Goal: Task Accomplishment & Management: Complete application form

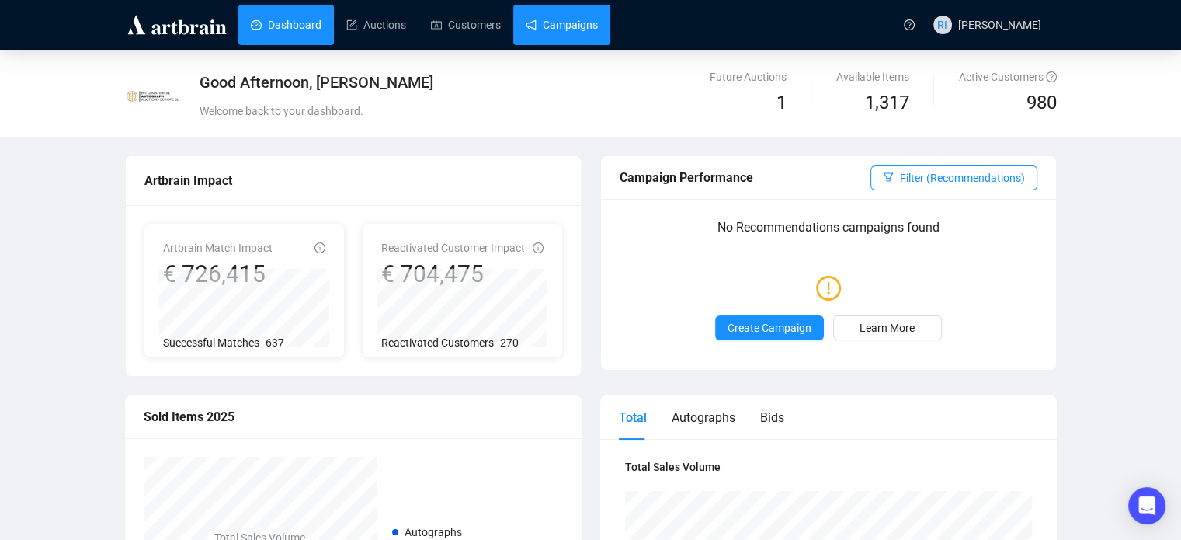
click at [577, 30] on link "Campaigns" at bounding box center [562, 25] width 72 height 40
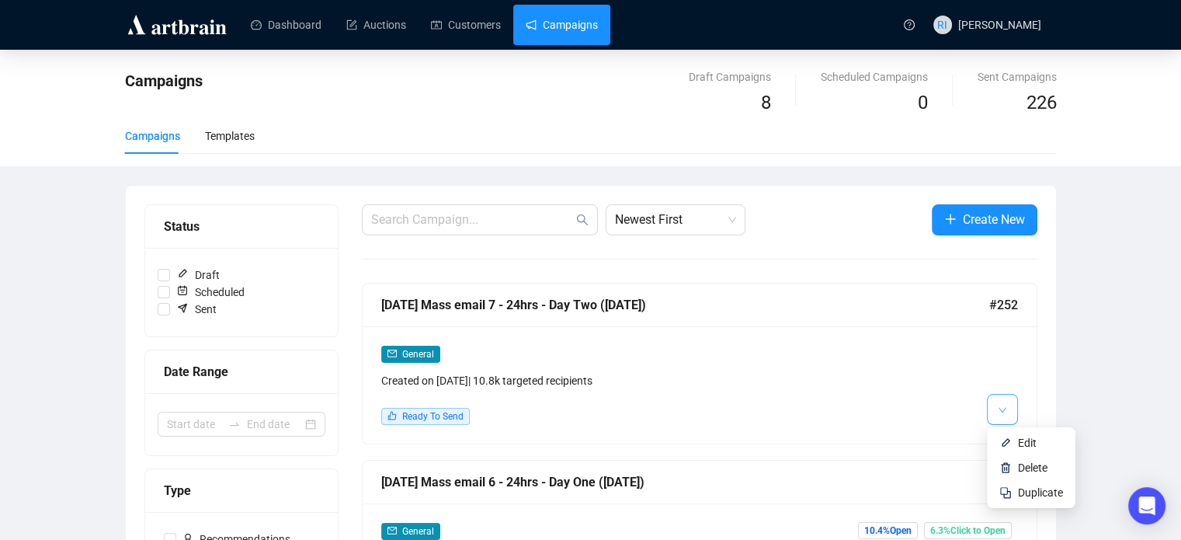
click at [1006, 412] on button "button" at bounding box center [1002, 409] width 31 height 31
click at [1029, 440] on span "Edit" at bounding box center [1027, 442] width 19 height 12
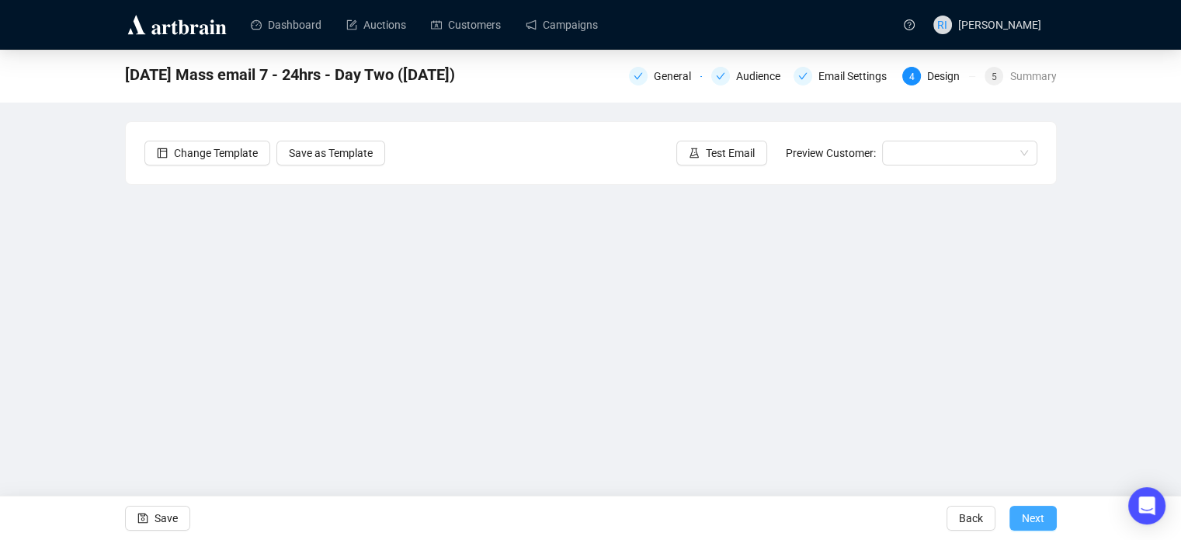
click at [1041, 522] on span "Next" at bounding box center [1033, 517] width 23 height 43
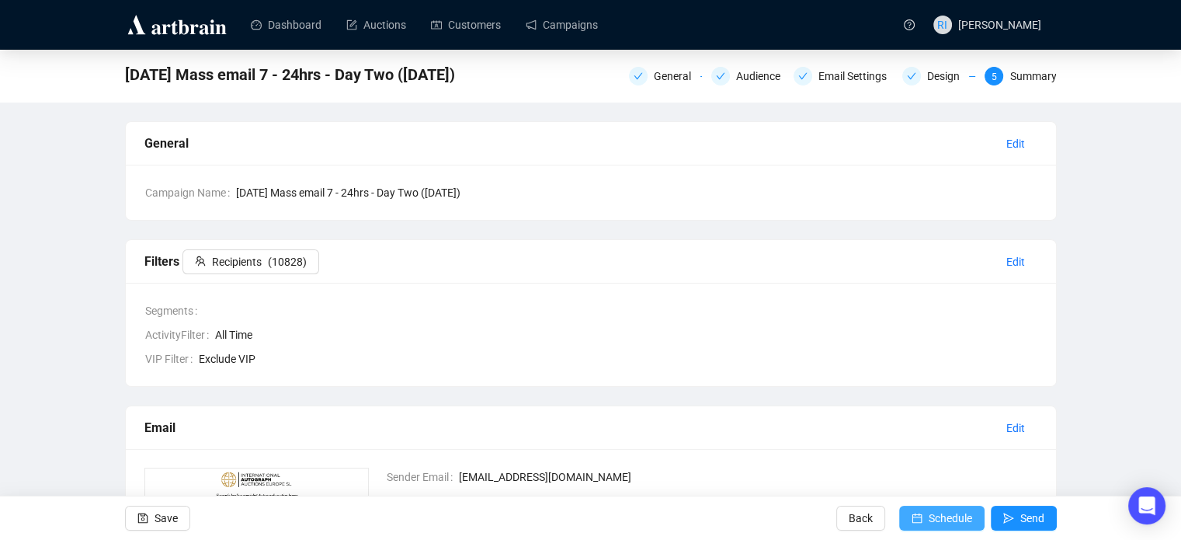
click at [944, 512] on span "Schedule" at bounding box center [950, 517] width 43 height 43
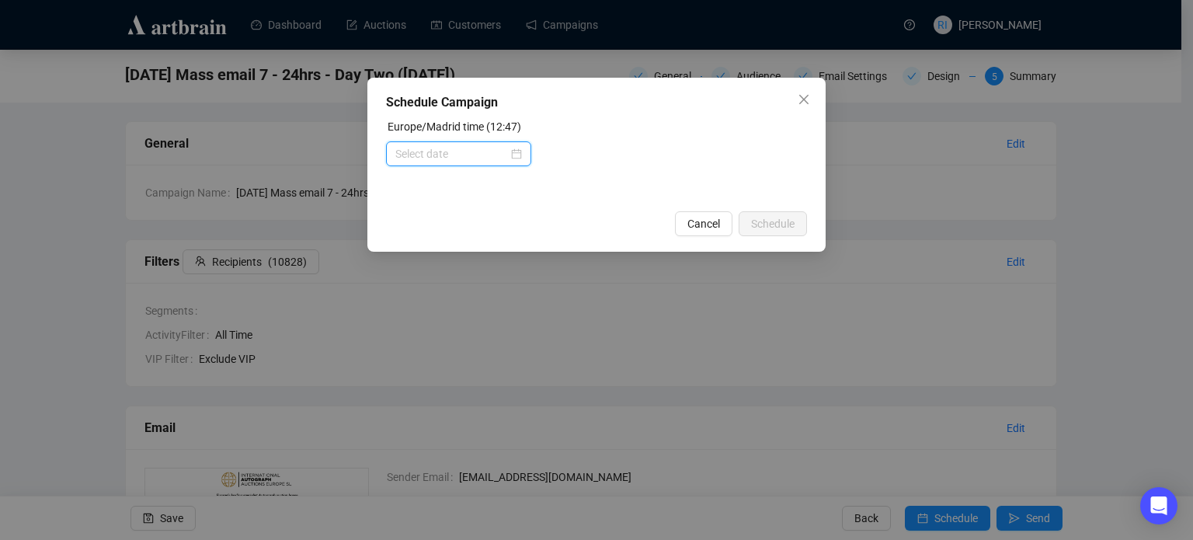
click at [477, 157] on input at bounding box center [451, 153] width 113 height 17
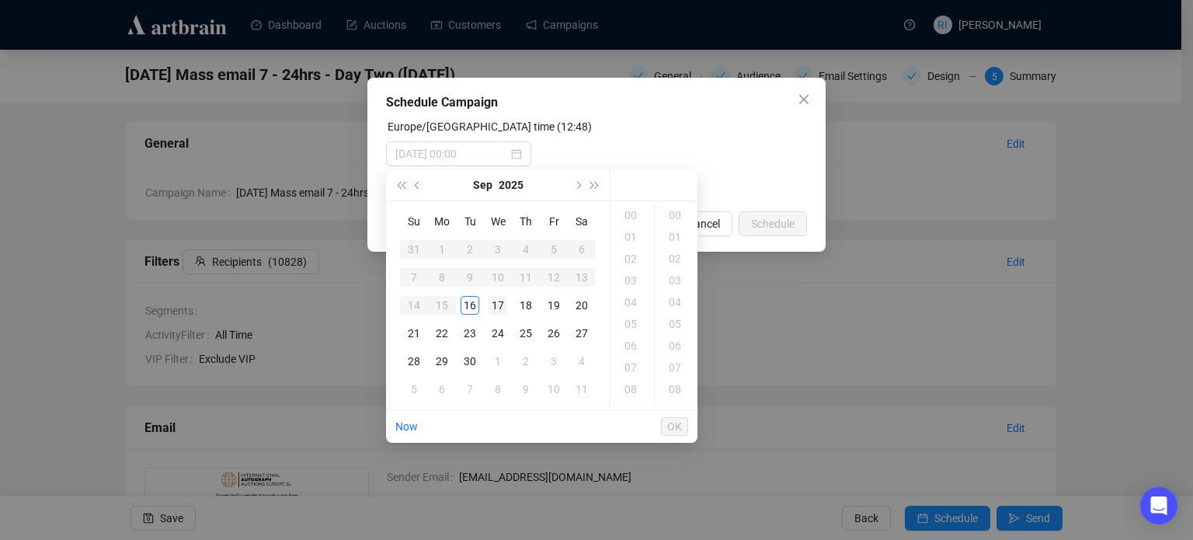
click at [503, 305] on div "17" at bounding box center [497, 305] width 19 height 19
click at [638, 380] on div "12" at bounding box center [632, 383] width 37 height 22
click at [638, 380] on ul "00 01 02 03 04 05 06 07 08 09 10 11 12 13 14 15 16 17 18 19 20 21 22 23" at bounding box center [631, 305] width 43 height 202
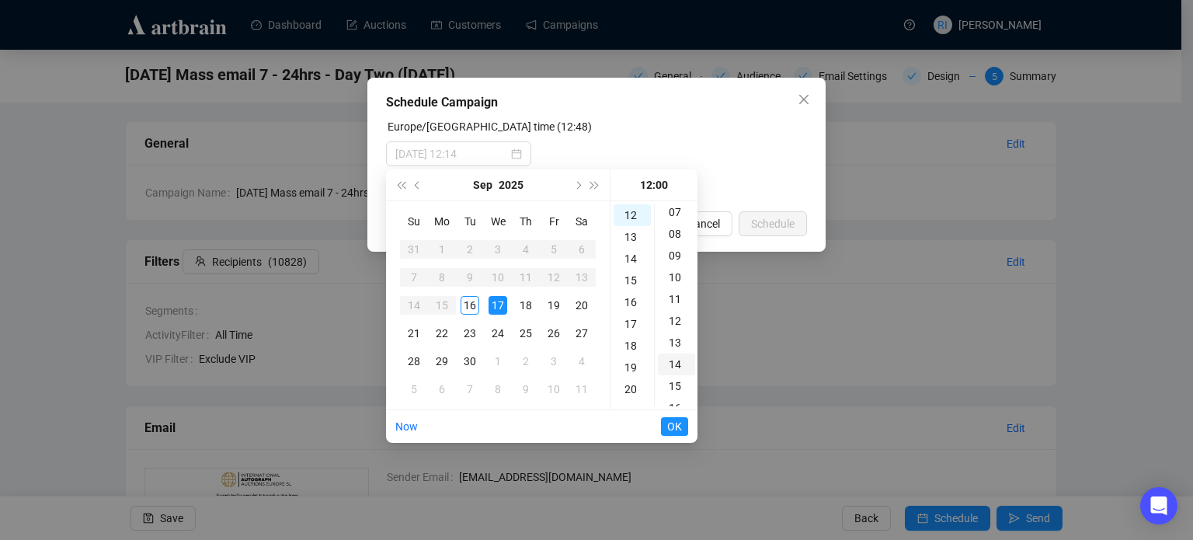
click at [676, 365] on div "14" at bounding box center [676, 364] width 37 height 22
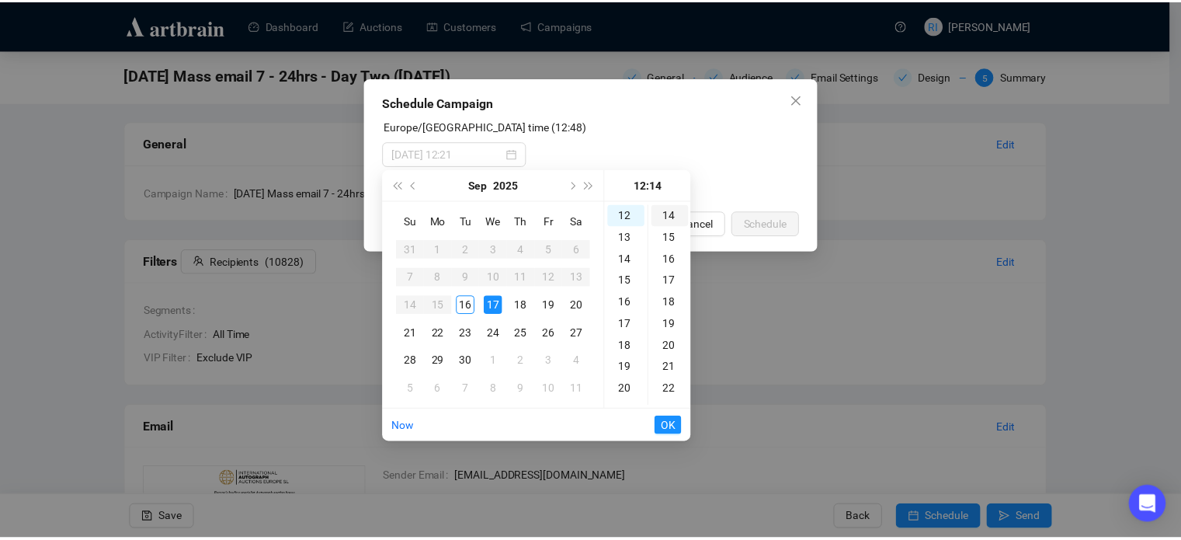
scroll to position [304, 0]
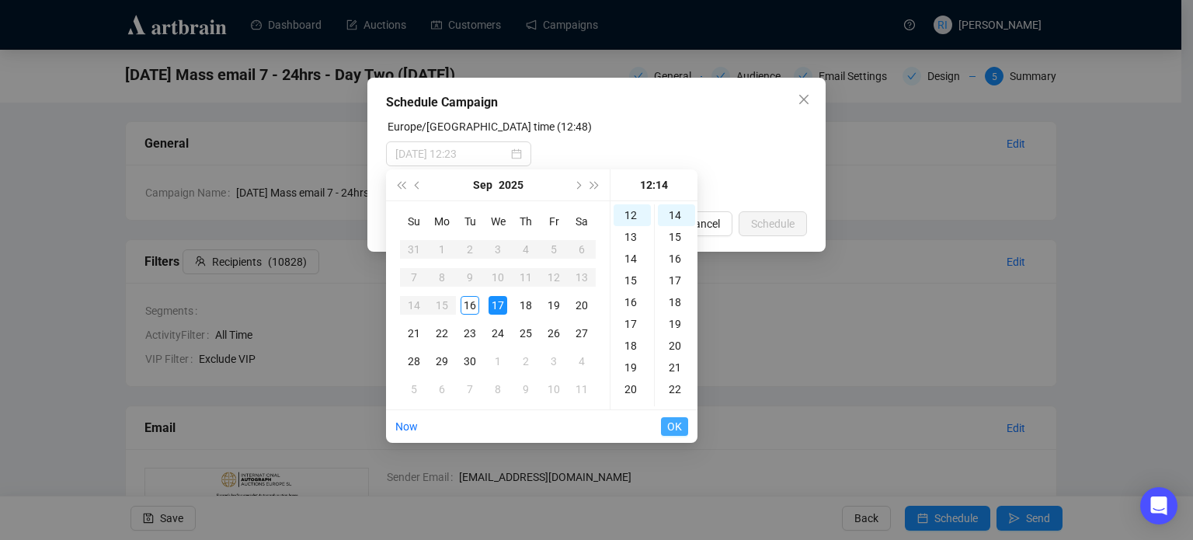
type input "[DATE] 12:14"
click at [676, 429] on span "OK" at bounding box center [674, 427] width 15 height 30
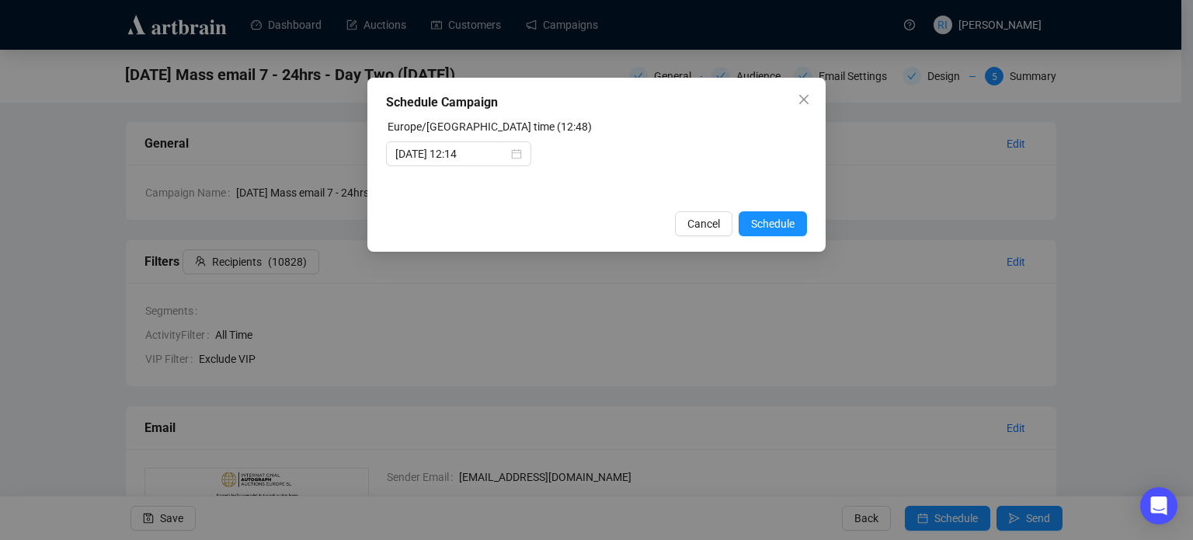
click at [676, 429] on div "Schedule Campaign [GEOGRAPHIC_DATA]/[GEOGRAPHIC_DATA] time (12:48) [DATE] 12:14…" at bounding box center [596, 270] width 1193 height 540
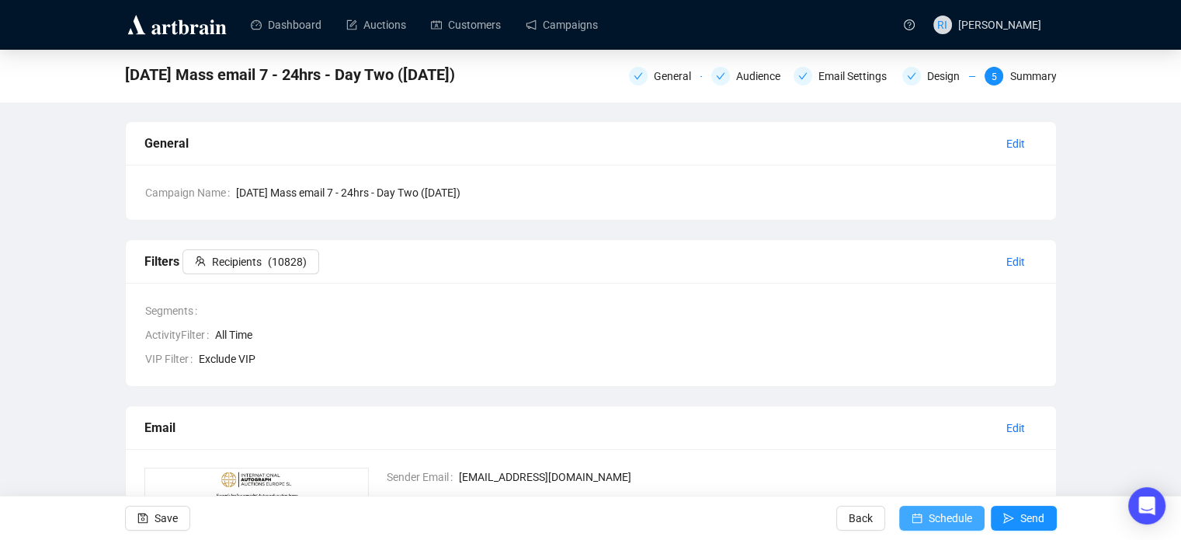
click at [962, 520] on span "Schedule" at bounding box center [950, 517] width 43 height 43
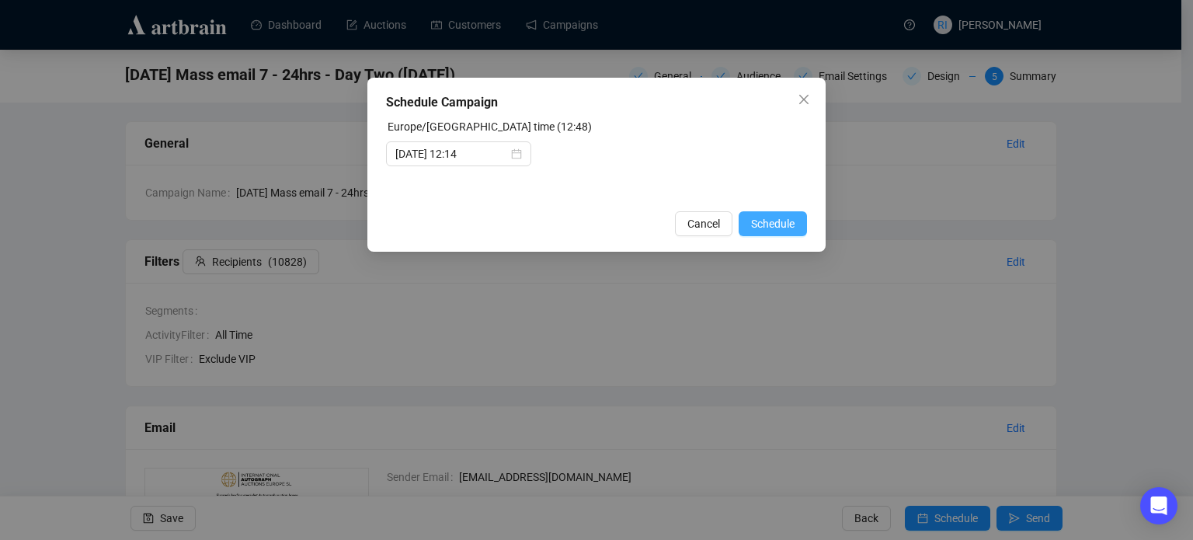
click at [778, 229] on span "Schedule" at bounding box center [772, 223] width 43 height 17
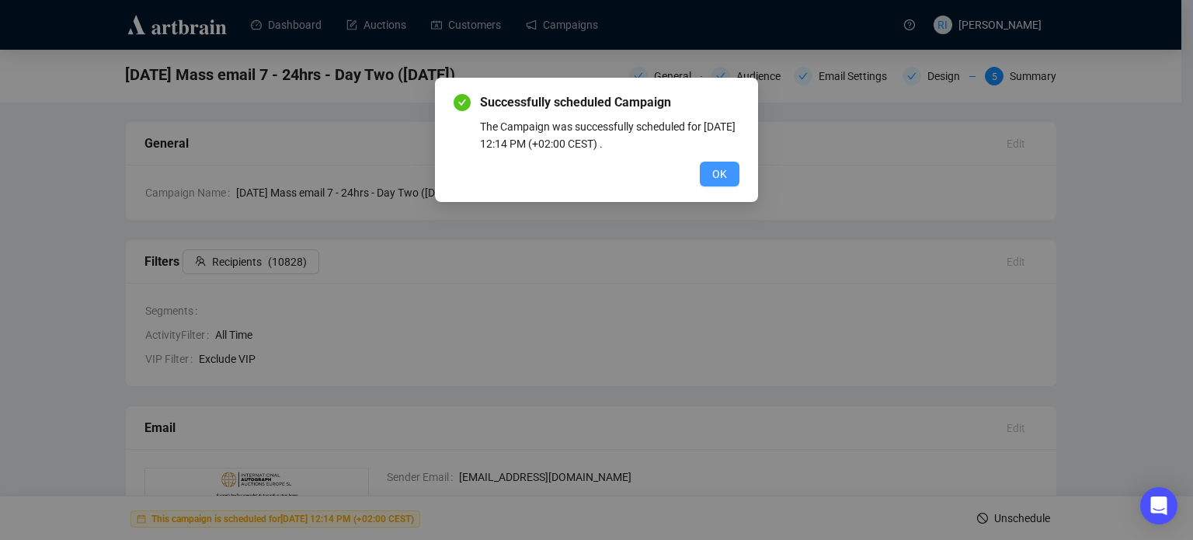
click at [711, 172] on button "OK" at bounding box center [720, 174] width 40 height 25
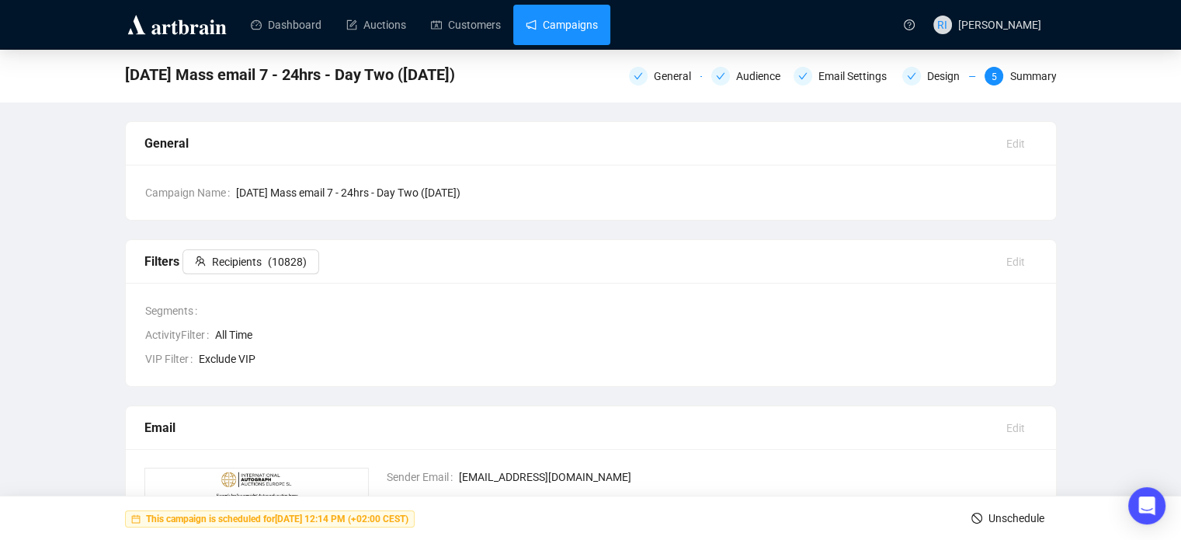
click at [547, 40] on link "Campaigns" at bounding box center [562, 25] width 72 height 40
